Goal: Navigation & Orientation: Find specific page/section

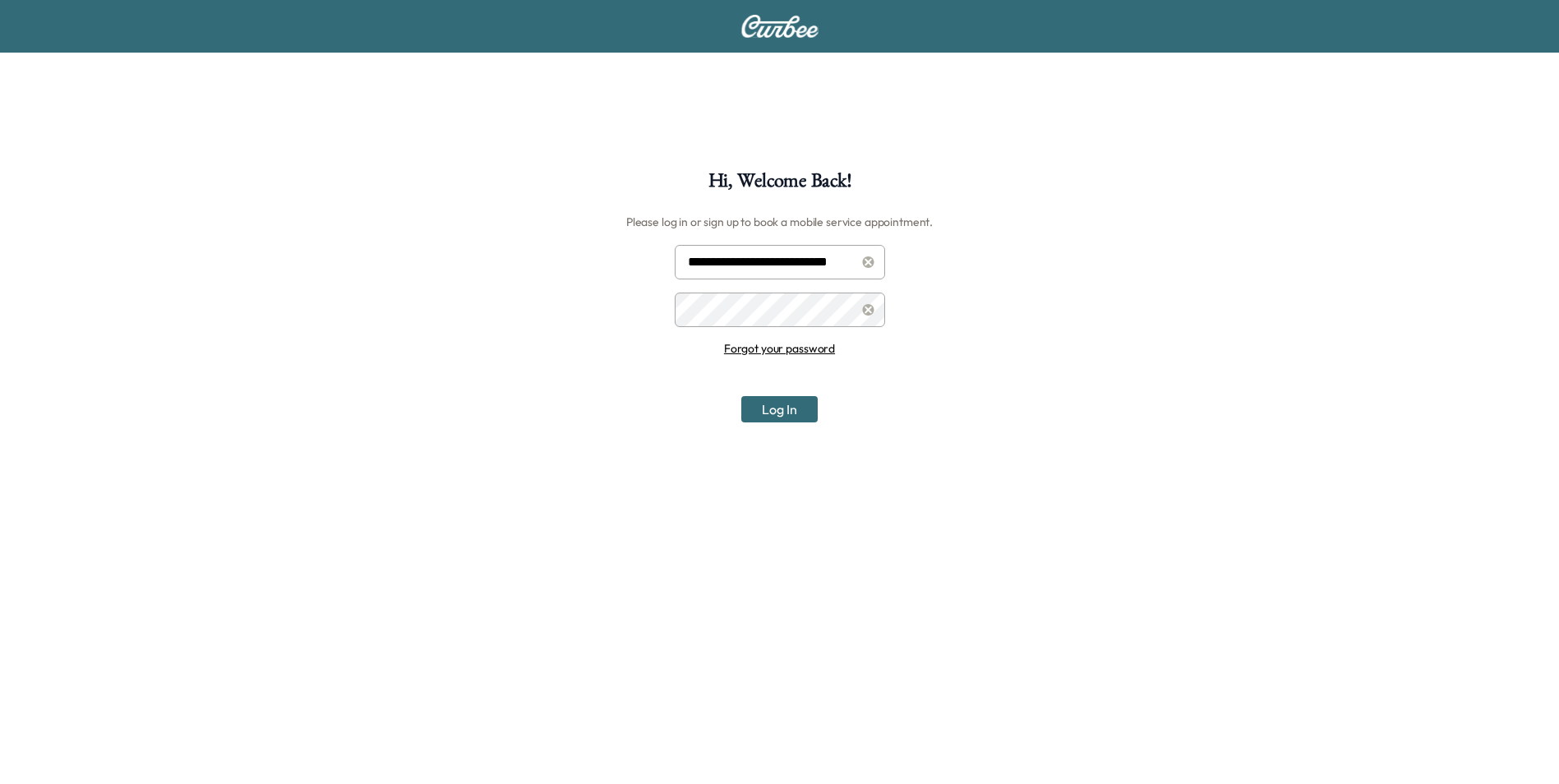
click at [802, 421] on button "Log In" at bounding box center [780, 409] width 76 height 27
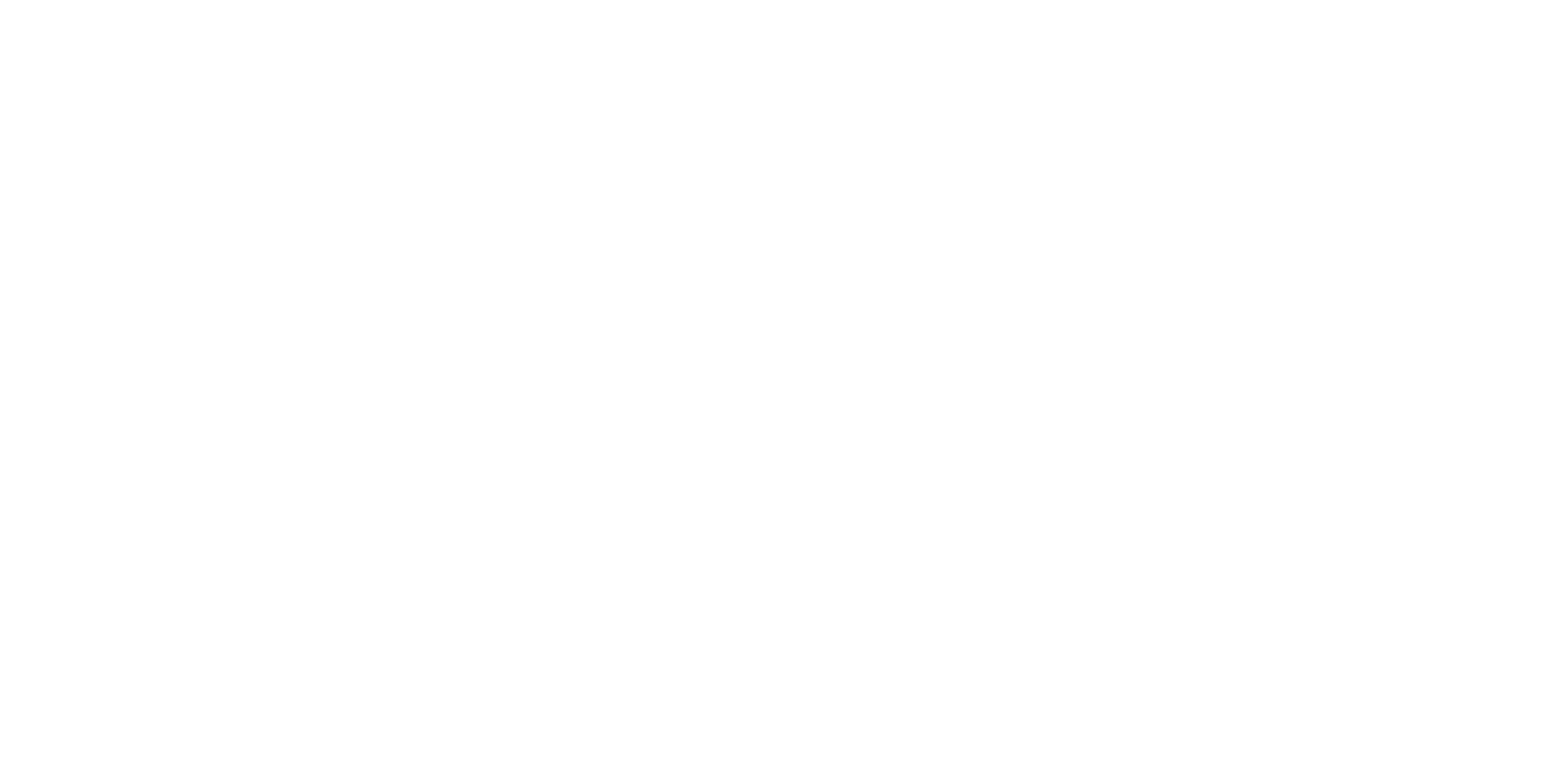
drag, startPoint x: 953, startPoint y: 482, endPoint x: 876, endPoint y: 369, distance: 136.7
click at [951, 472] on div at bounding box center [784, 391] width 1568 height 782
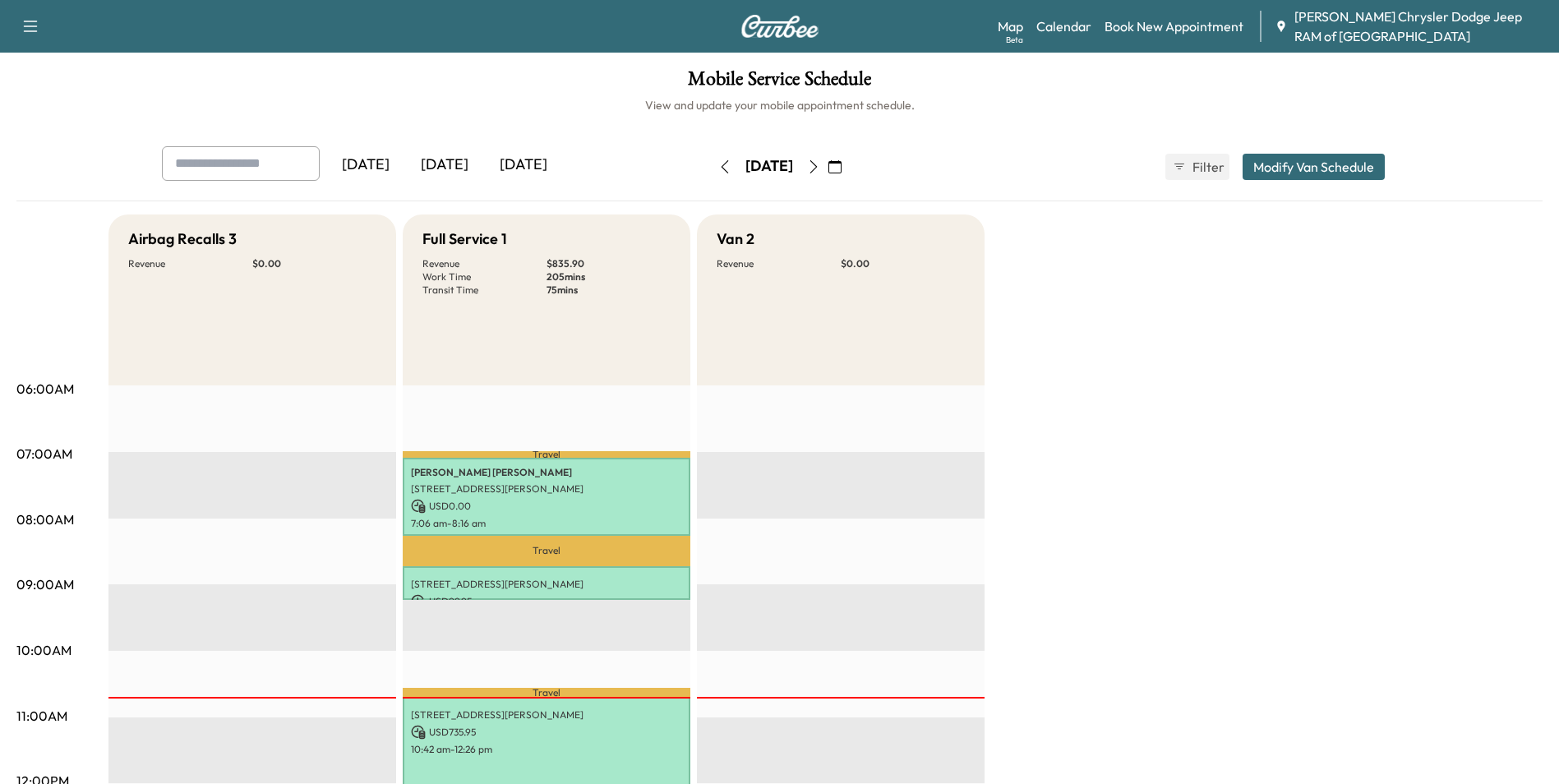
click at [993, 25] on div "Support Log Out Map Beta Calendar Book New Appointment [PERSON_NAME] Chrysler D…" at bounding box center [780, 26] width 1559 height 52
click at [1034, 35] on div "Map Beta Calendar Book New Appointment [PERSON_NAME] Chrysler Dodge Jeep RAM of…" at bounding box center [1272, 26] width 548 height 40
click at [1010, 24] on link "Map Beta" at bounding box center [1011, 26] width 26 height 19
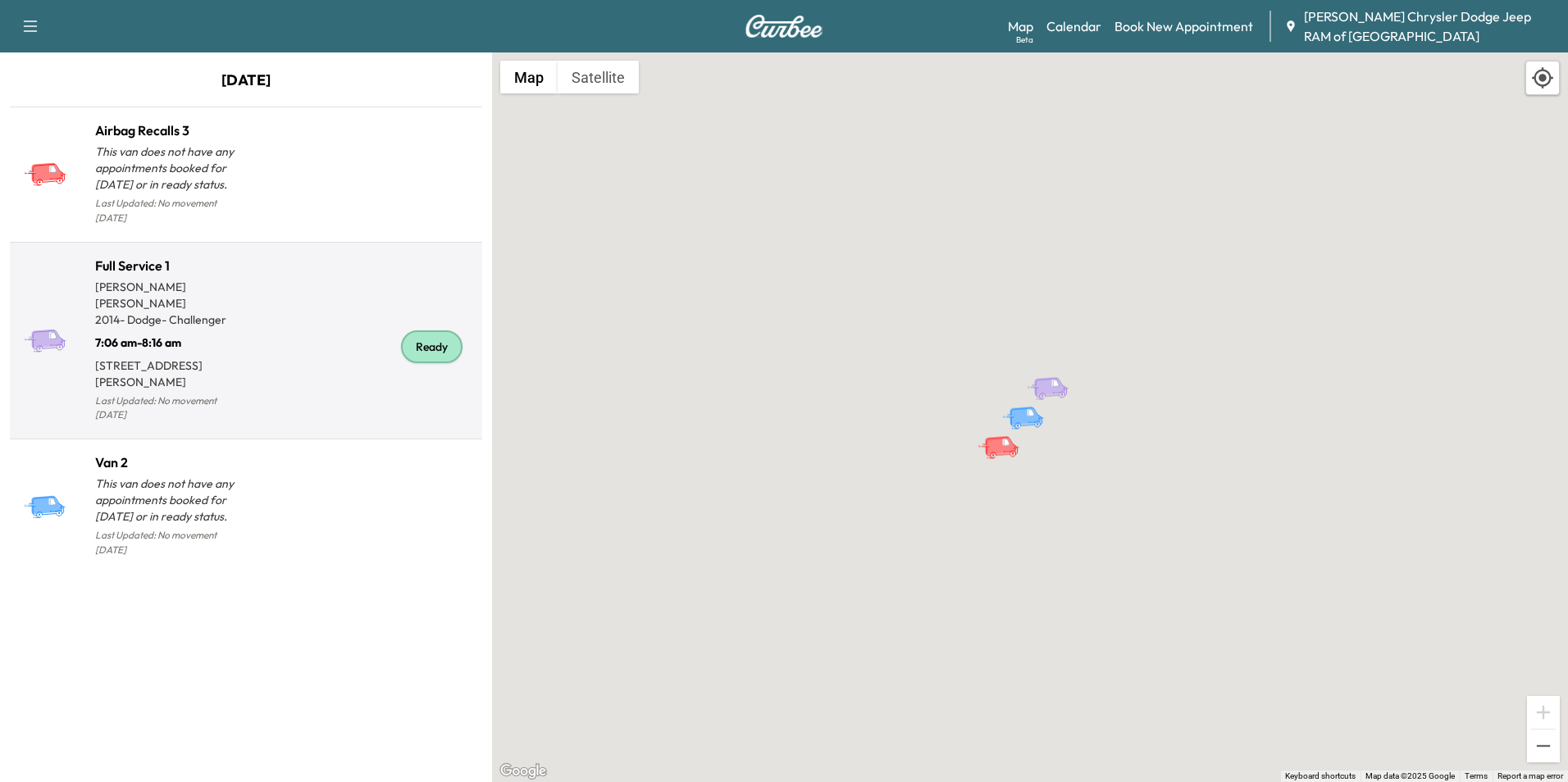
click at [284, 363] on div "Ready" at bounding box center [360, 347] width 229 height 158
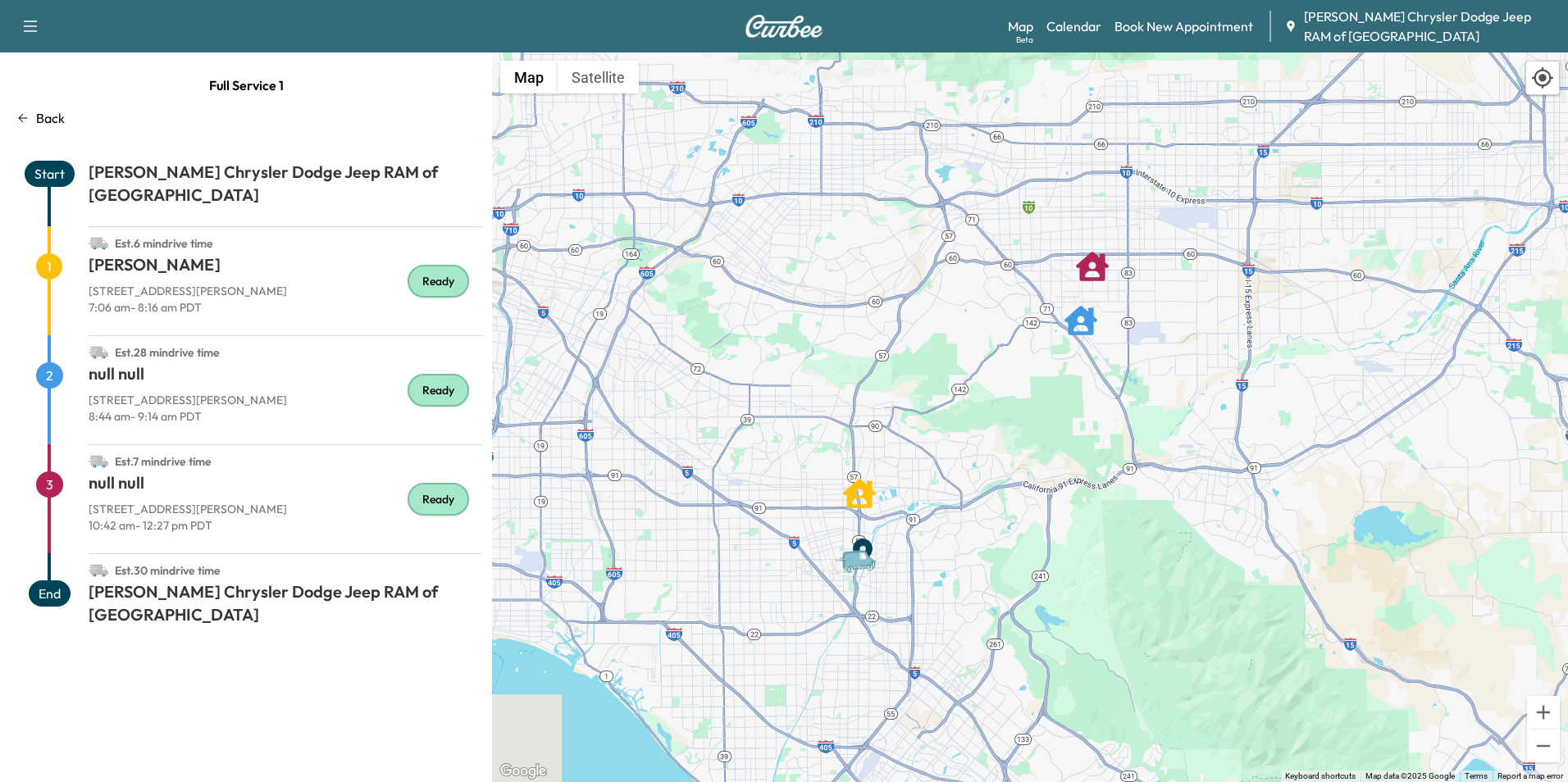
drag, startPoint x: 1043, startPoint y: 407, endPoint x: 987, endPoint y: 407, distance: 56.0
click at [987, 407] on div "To activate drag with keyboard, press Alt + Enter. Once in keyboard drag state,…" at bounding box center [1030, 417] width 1076 height 730
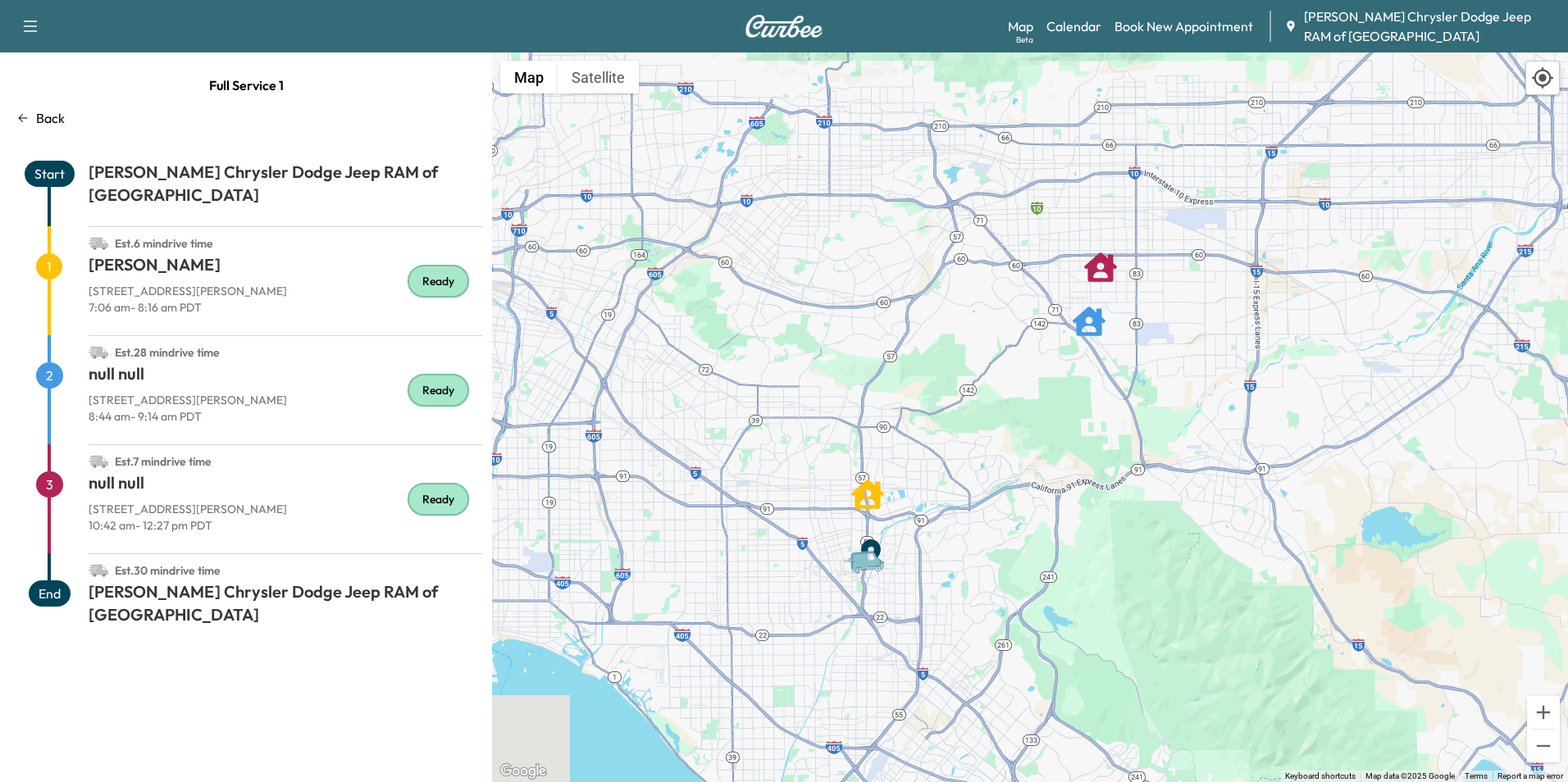
drag, startPoint x: 696, startPoint y: 414, endPoint x: 706, endPoint y: 415, distance: 10.0
click at [706, 415] on div "To activate drag with keyboard, press Alt + Enter. Once in keyboard drag state,…" at bounding box center [1030, 417] width 1076 height 730
